Goal: Information Seeking & Learning: Learn about a topic

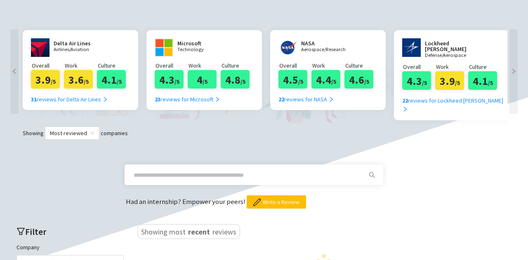
scroll to position [150, 0]
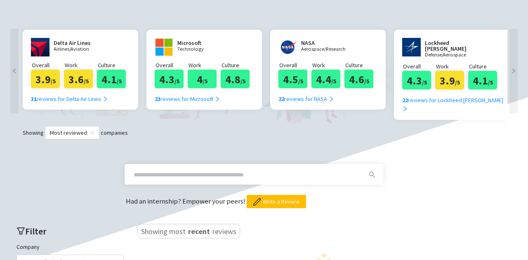
click at [261, 170] on input "text" at bounding box center [244, 174] width 221 height 9
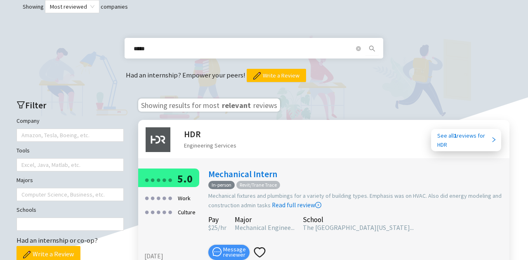
scroll to position [266, 0]
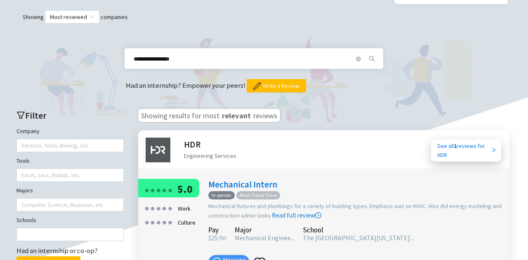
type input "**********"
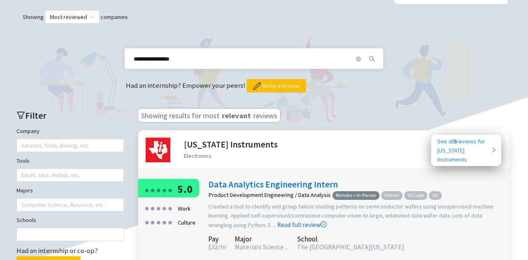
click at [445, 143] on div "See all 5 reviews for Texas Instruments" at bounding box center [464, 150] width 54 height 27
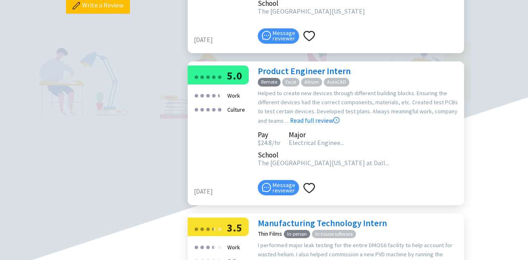
scroll to position [368, 0]
click at [319, 65] on link "Product Engineer Intern" at bounding box center [304, 70] width 93 height 11
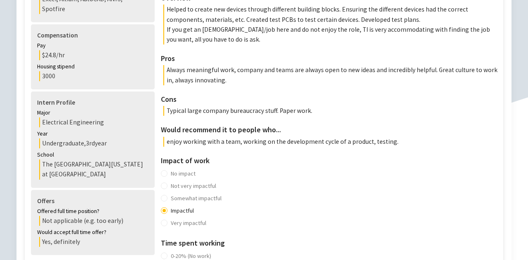
scroll to position [224, 0]
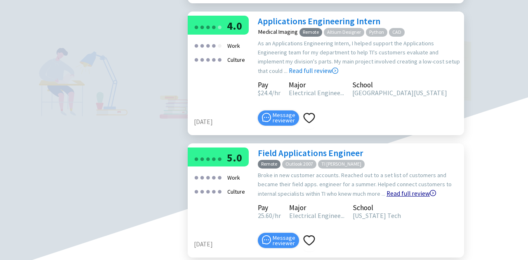
scroll to position [758, 0]
